Goal: Task Accomplishment & Management: Complete application form

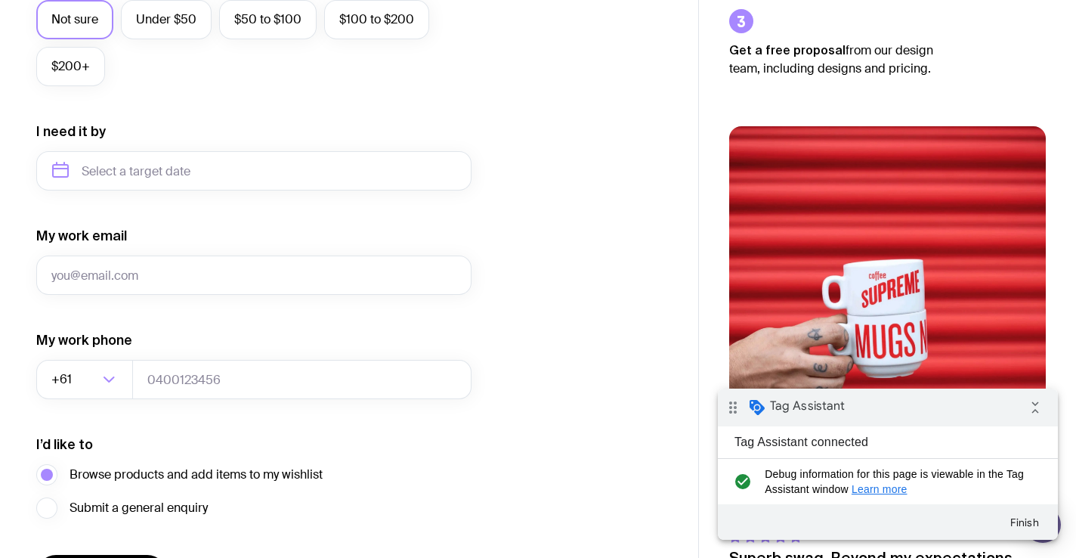
scroll to position [717, 0]
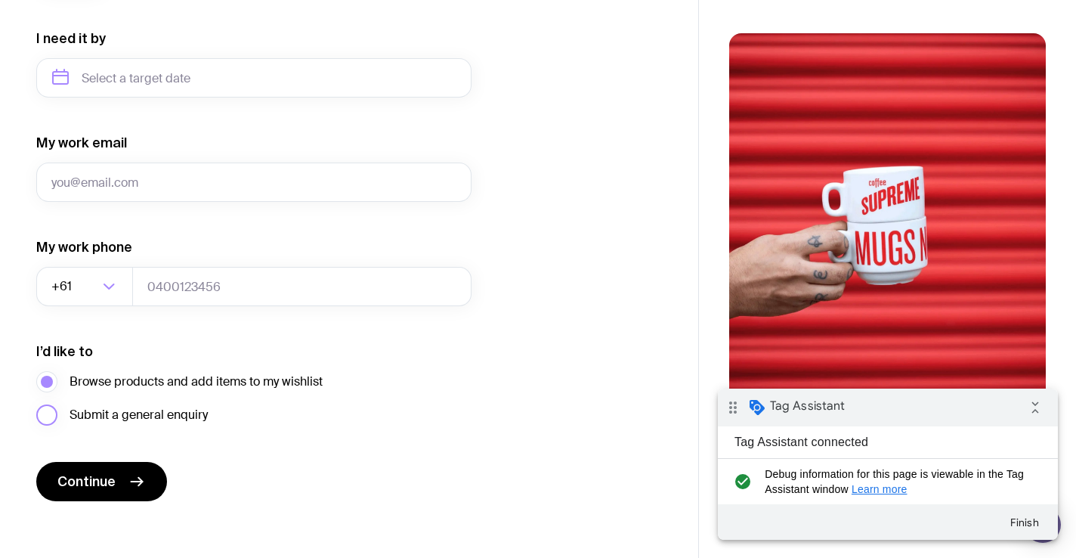
click at [108, 411] on span "Submit a general enquiry" at bounding box center [139, 415] width 138 height 18
click at [0, 0] on input "Submit a general enquiry" at bounding box center [0, 0] width 0 height 0
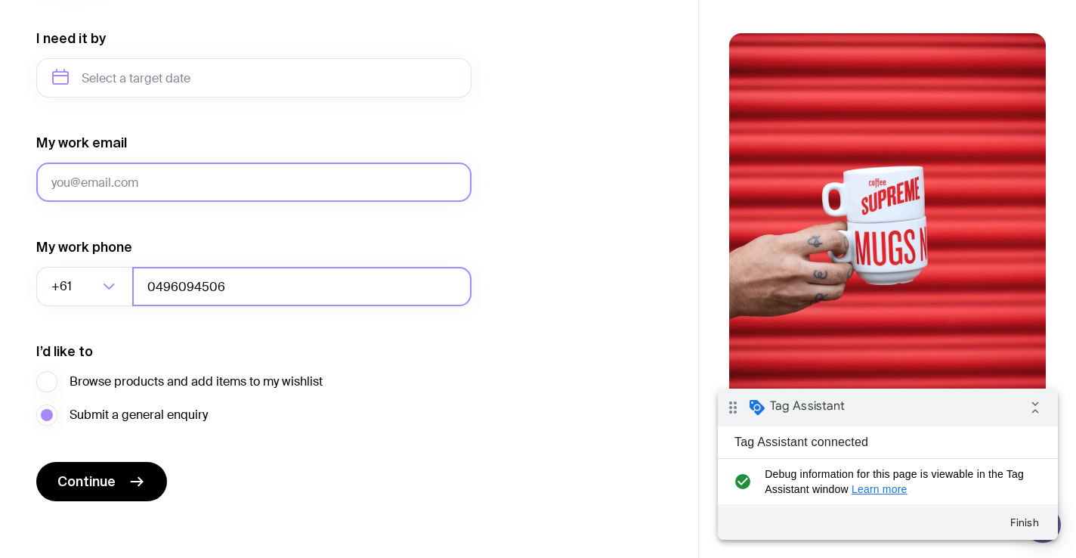
type input "0496094506"
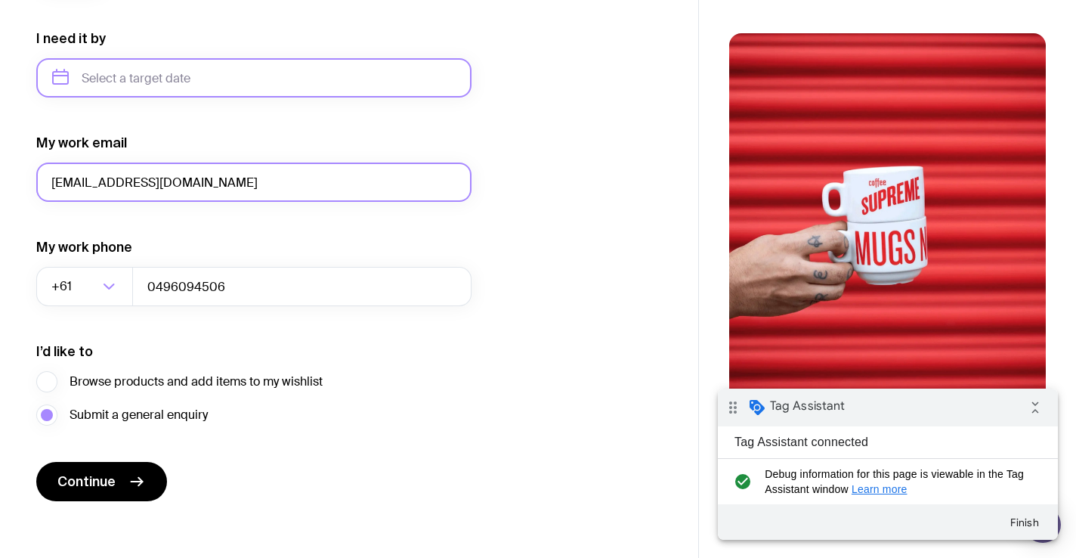
type input "[EMAIL_ADDRESS][DOMAIN_NAME]"
click at [119, 88] on input "text" at bounding box center [253, 77] width 435 height 39
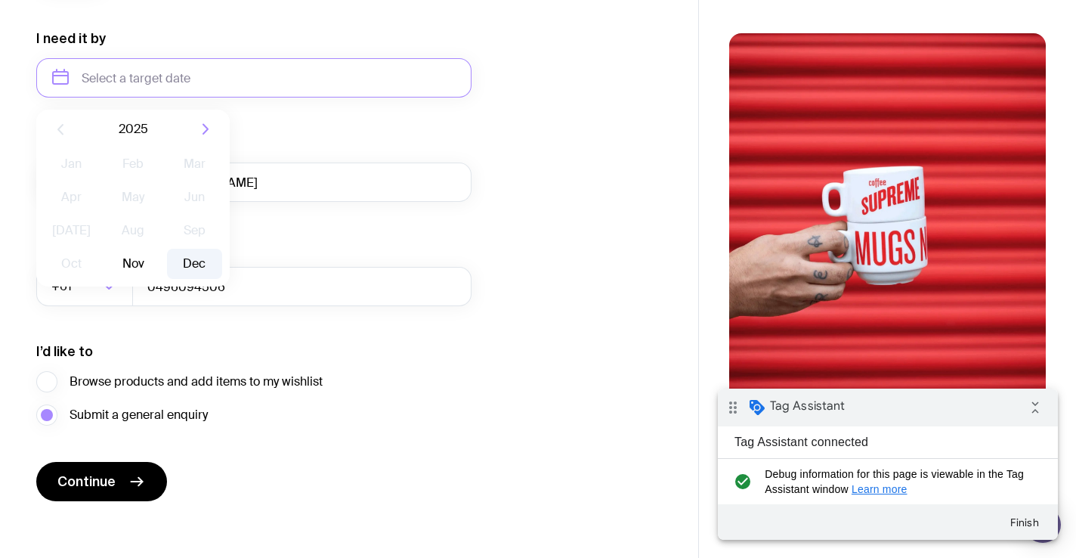
click at [196, 259] on button "Dec" at bounding box center [194, 264] width 55 height 30
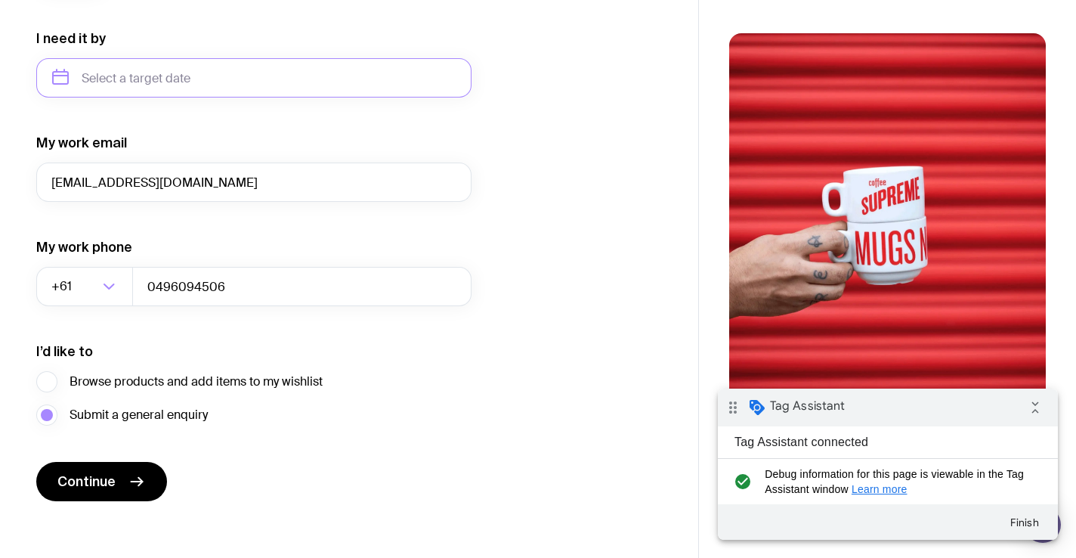
type input "[DATE]"
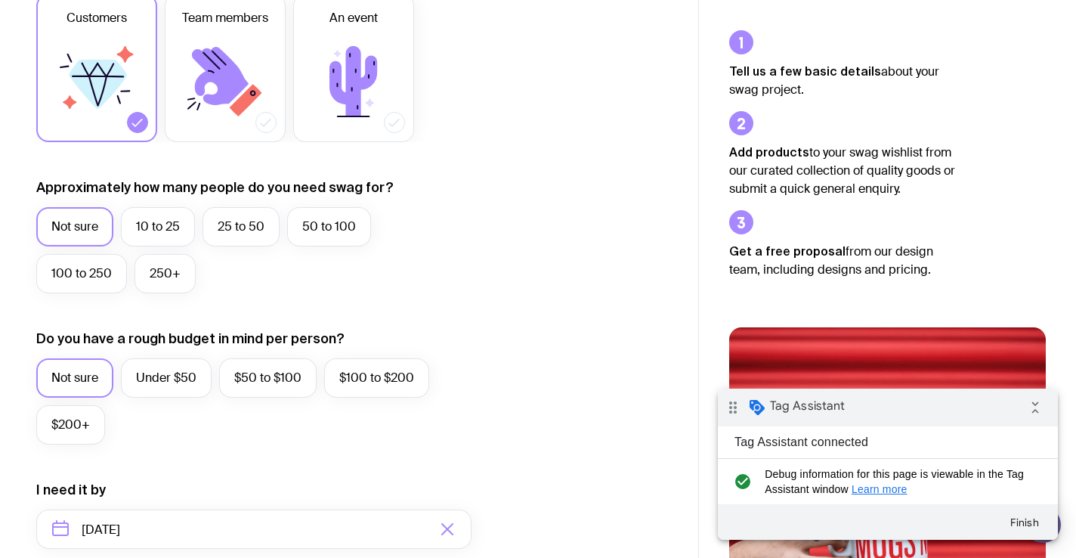
scroll to position [727, 0]
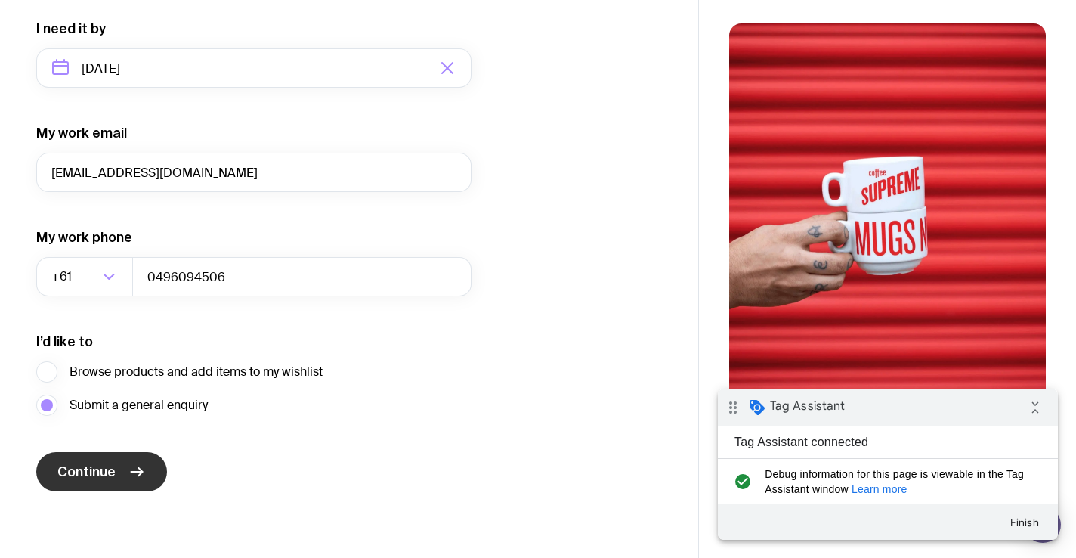
click at [110, 477] on span "Continue" at bounding box center [86, 471] width 58 height 18
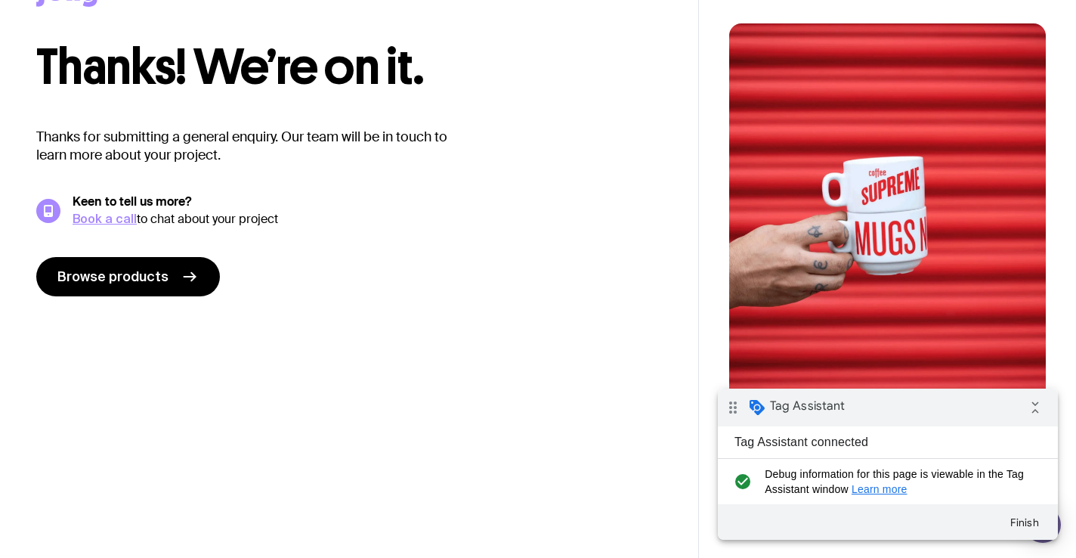
click at [351, 114] on div "Thanks! We’re on it. Thanks for submitting a general enquiry. Our team will be …" at bounding box center [349, 187] width 698 height 289
